Goal: Information Seeking & Learning: Learn about a topic

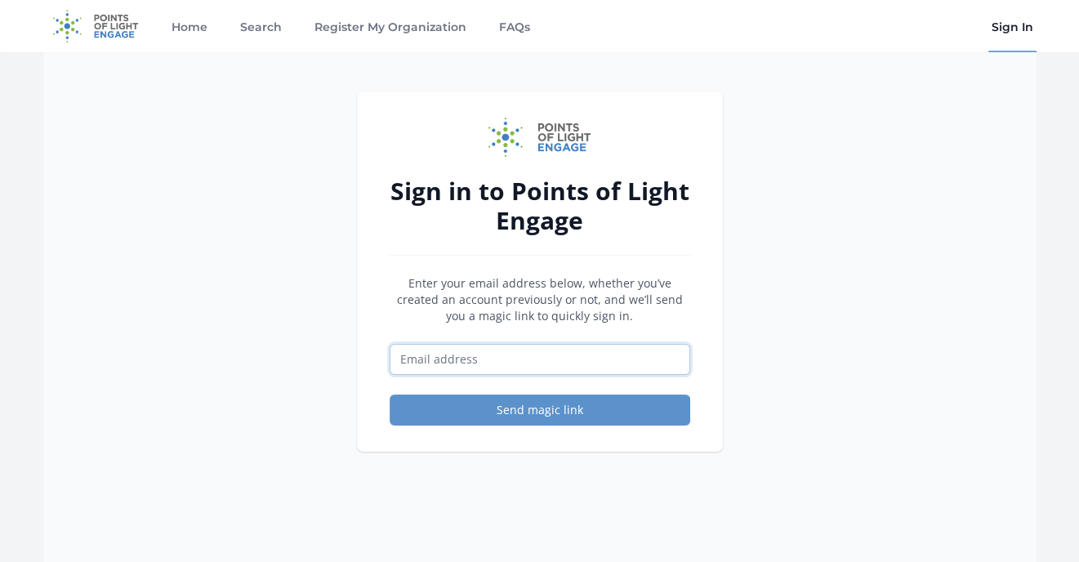
click at [443, 358] on input "Email address" at bounding box center [540, 359] width 301 height 31
type input "[EMAIL_ADDRESS][DOMAIN_NAME]"
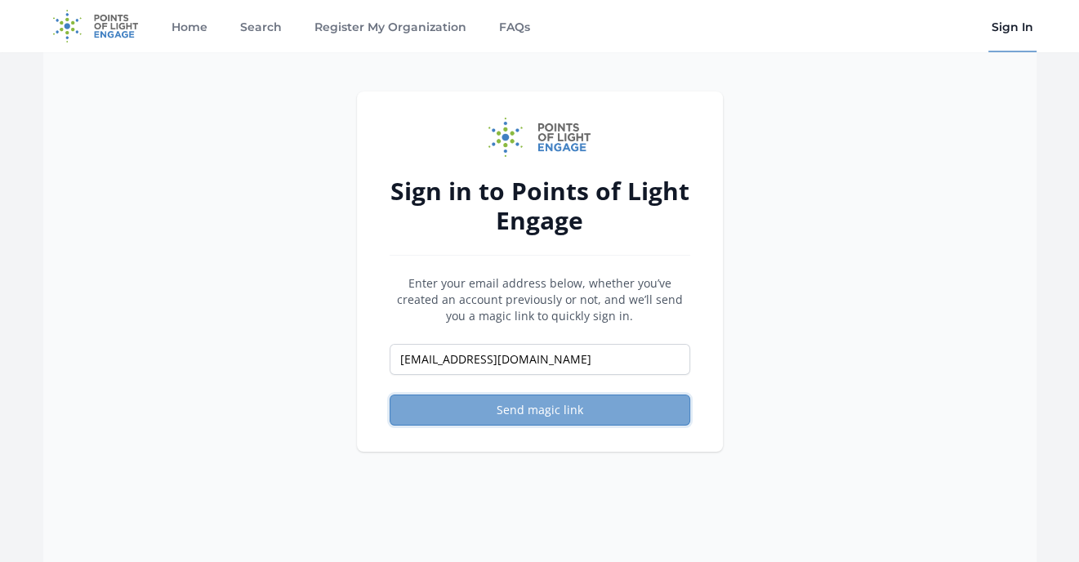
click at [516, 403] on button "Send magic link" at bounding box center [540, 409] width 301 height 31
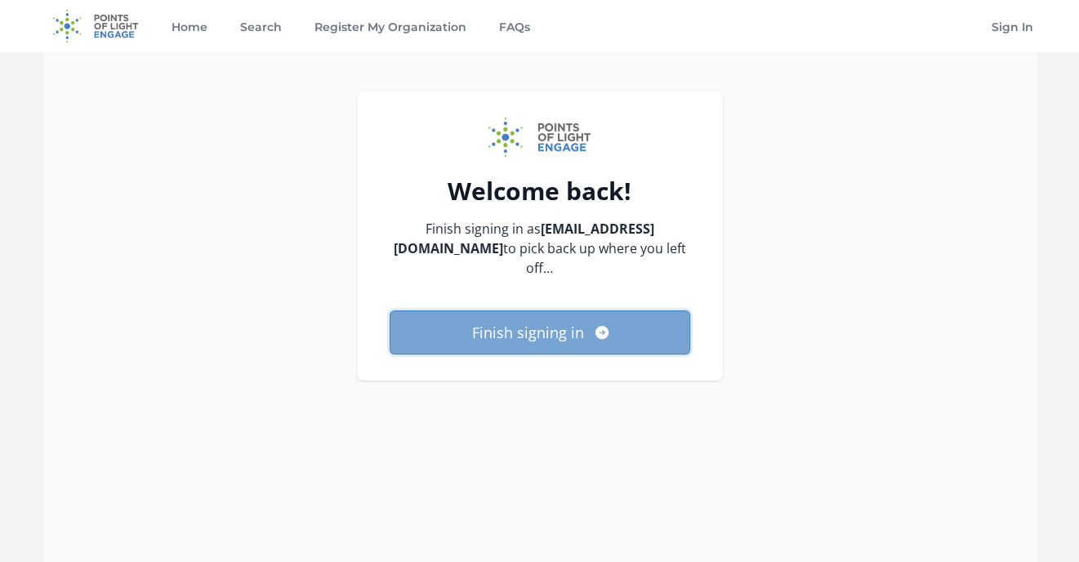
drag, startPoint x: 0, startPoint y: 0, endPoint x: 508, endPoint y: 323, distance: 601.7
click at [508, 323] on button "Finish signing in" at bounding box center [540, 332] width 301 height 44
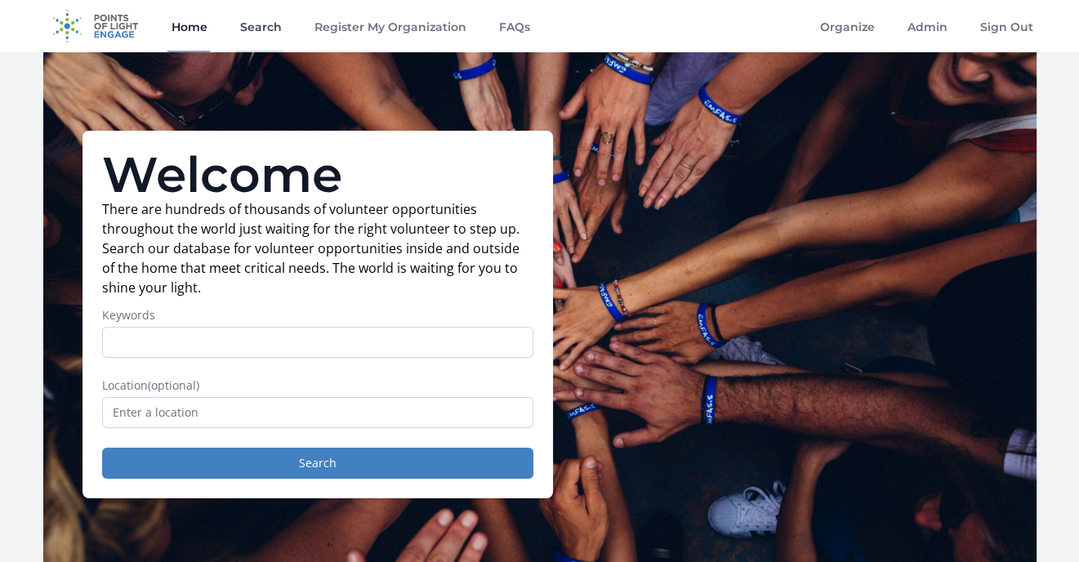
click at [269, 28] on link "Search" at bounding box center [260, 26] width 48 height 52
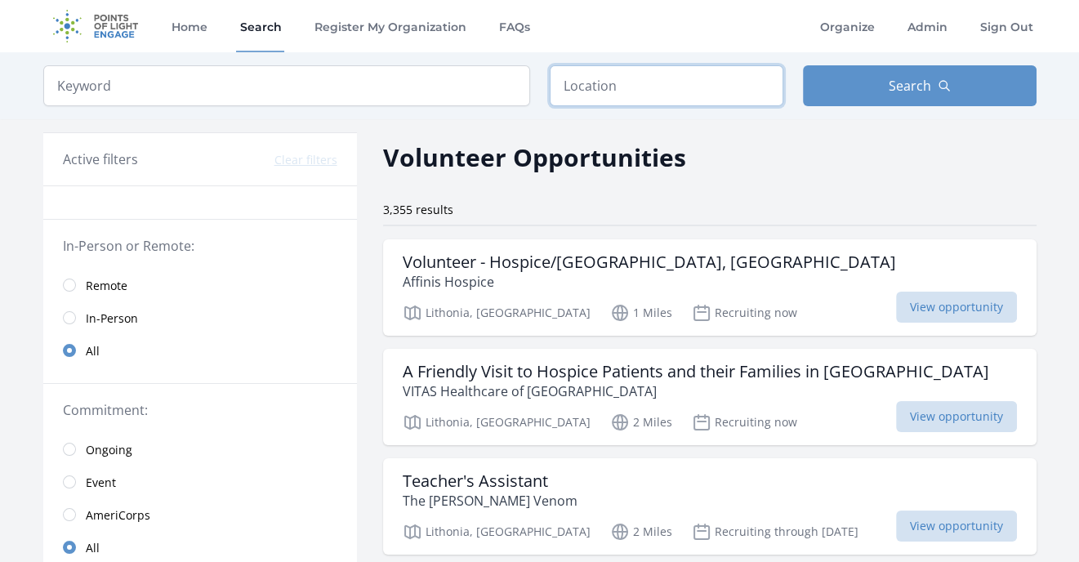
click at [590, 74] on input "text" at bounding box center [667, 85] width 234 height 41
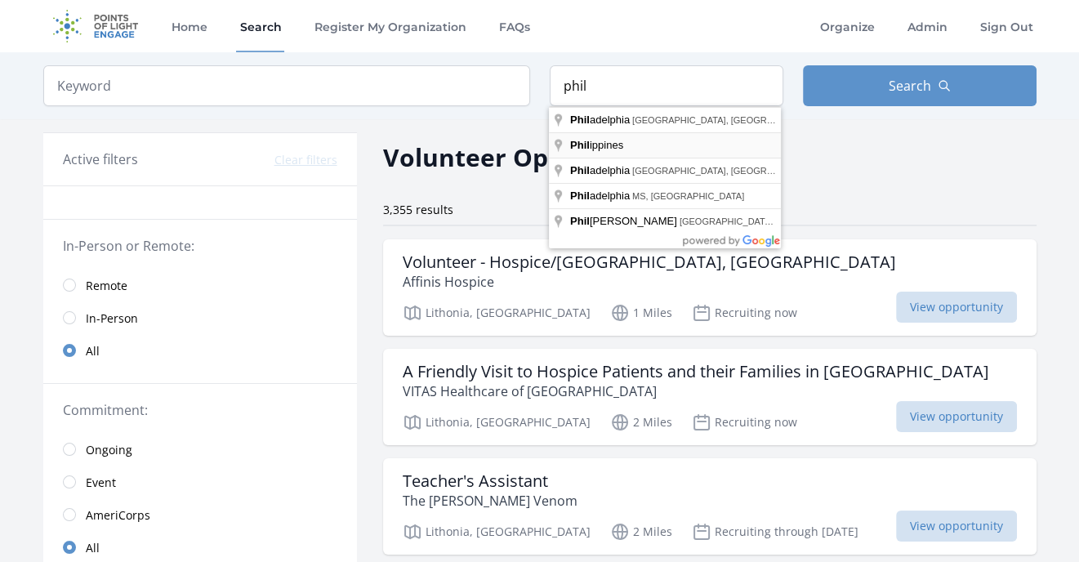
type input "[GEOGRAPHIC_DATA]"
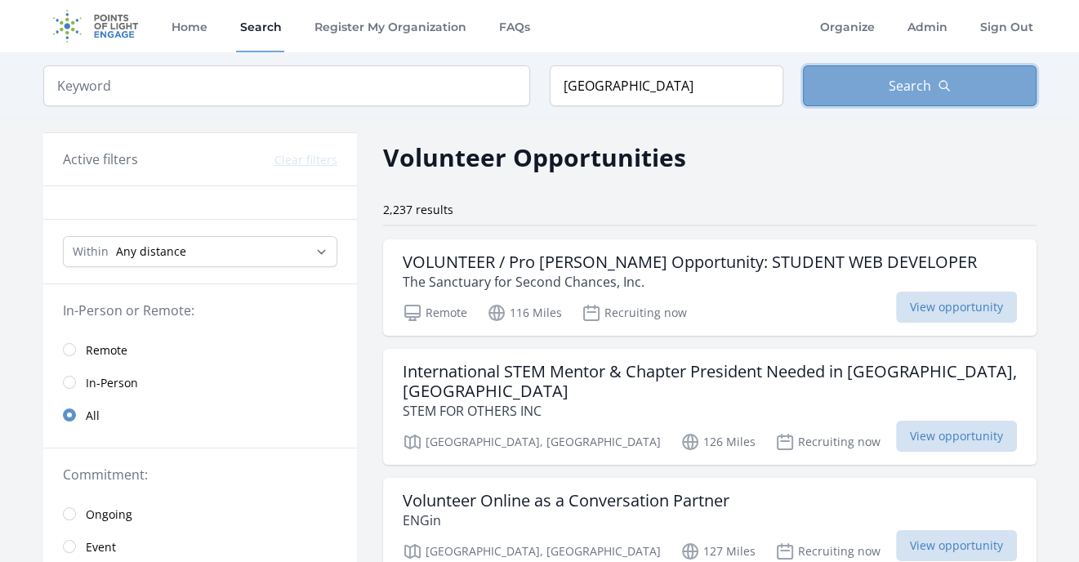
click at [870, 89] on button "Search" at bounding box center [920, 85] width 234 height 41
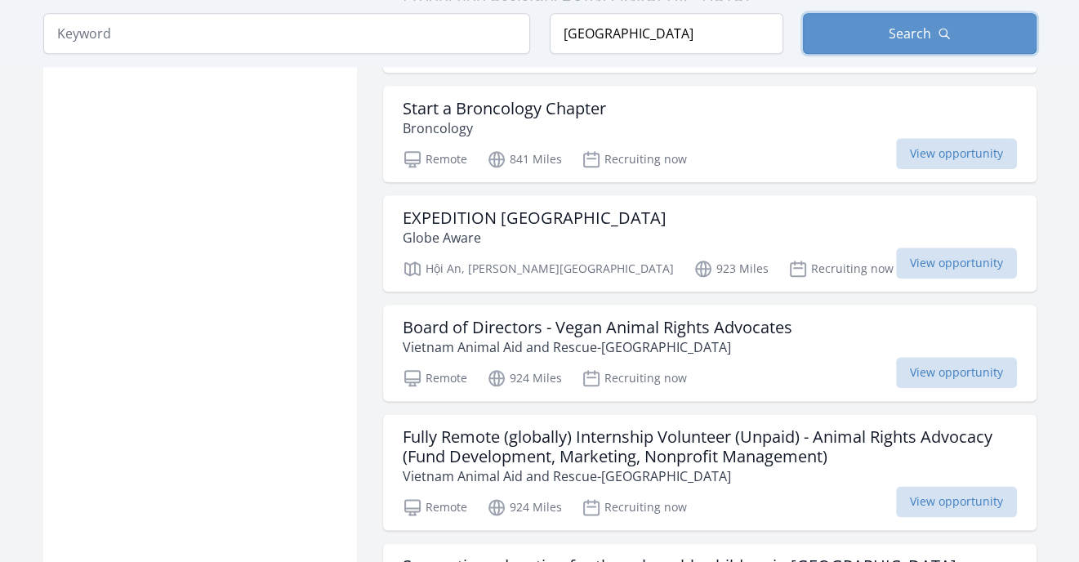
scroll to position [2041, 0]
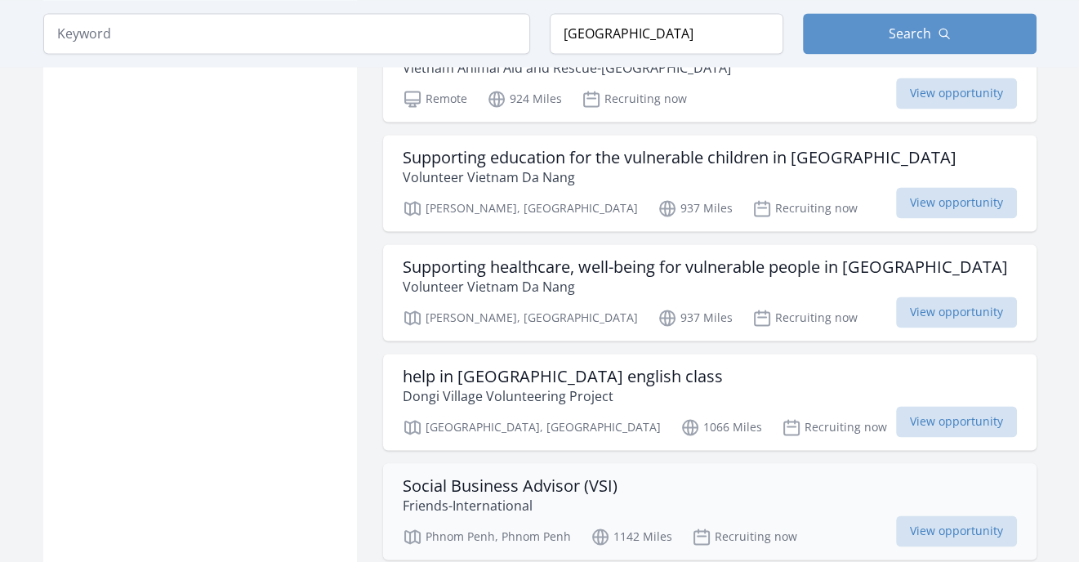
click at [492, 476] on h3 "Social Business Advisor (VSI)" at bounding box center [510, 486] width 215 height 20
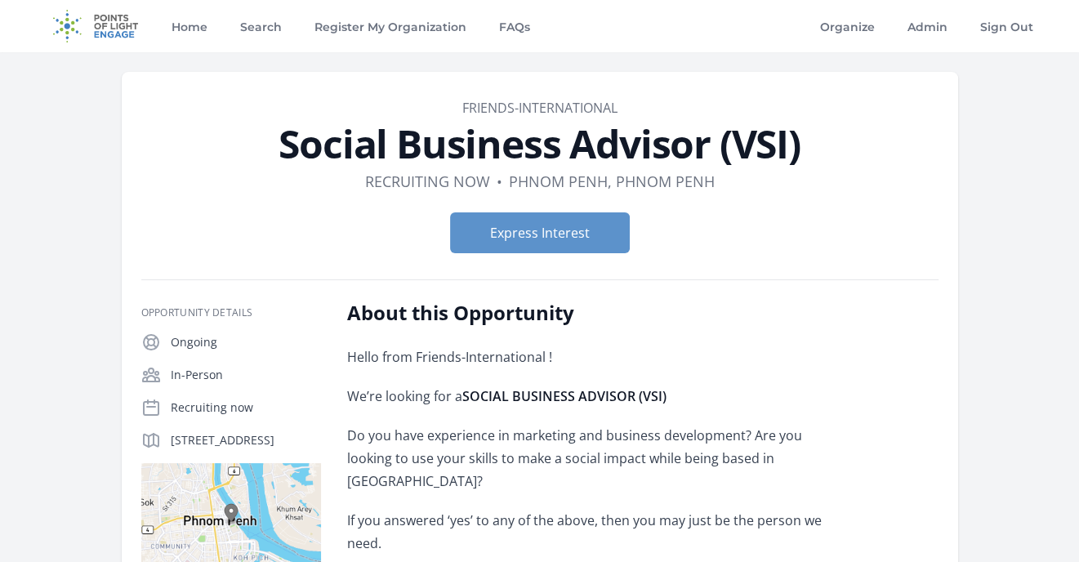
scroll to position [408, 0]
